Goal: Communication & Community: Answer question/provide support

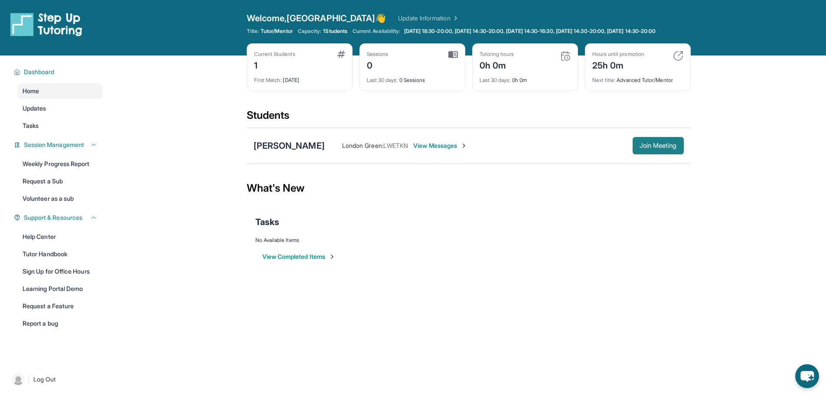
click at [667, 154] on button "Join Meeting" at bounding box center [657, 145] width 51 height 17
click at [292, 150] on div "Allison Villalobos" at bounding box center [289, 146] width 71 height 12
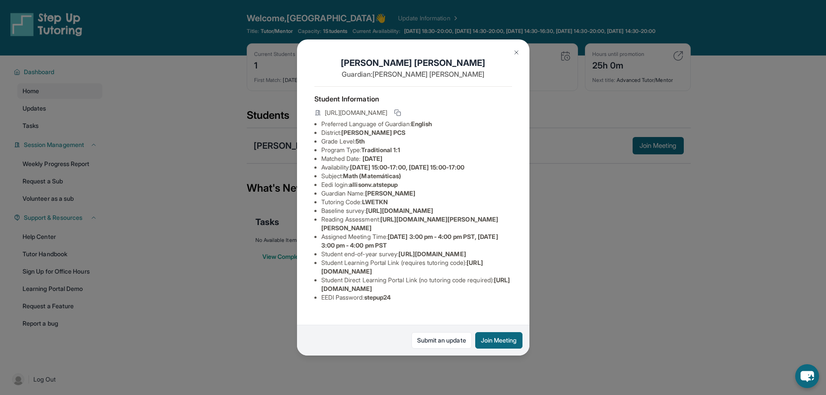
click at [390, 128] on li "Preferred Language of Guardian: English" at bounding box center [416, 124] width 191 height 9
click at [459, 145] on li "Grade Level: 5th" at bounding box center [416, 141] width 191 height 9
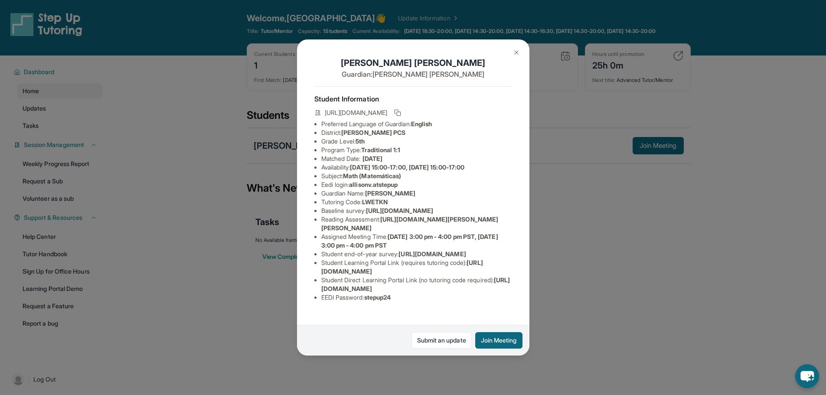
drag, startPoint x: 501, startPoint y: 294, endPoint x: 320, endPoint y: 293, distance: 180.3
click at [320, 293] on ul "Preferred Language of Guardian: English District: E.L. Haynes PCS Grade Level: …" at bounding box center [413, 211] width 198 height 182
copy span "https://student-portal.stepuptutoring.org/student/LWETKN"
click at [441, 292] on span "https://student-portal.stepuptutoring.org/student/LWETKN" at bounding box center [415, 284] width 189 height 16
drag, startPoint x: 502, startPoint y: 296, endPoint x: 315, endPoint y: 292, distance: 186.4
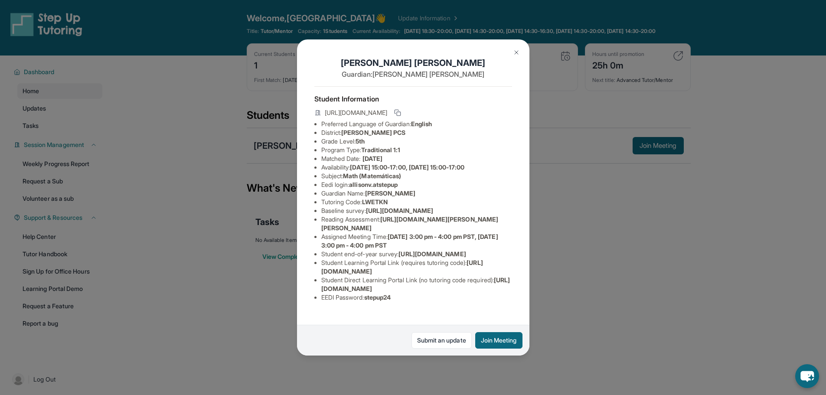
click at [315, 292] on ul "Preferred Language of Guardian: English District: E.L. Haynes PCS Grade Level: …" at bounding box center [413, 211] width 198 height 182
copy span "https://student-portal.stepuptutoring.org/student/LWETKN"
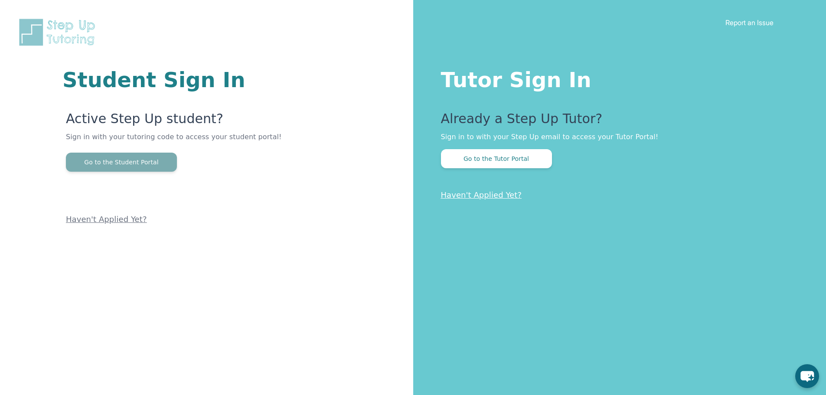
click at [141, 164] on button "Go to the Student Portal" at bounding box center [121, 162] width 111 height 19
